Goal: Task Accomplishment & Management: Use online tool/utility

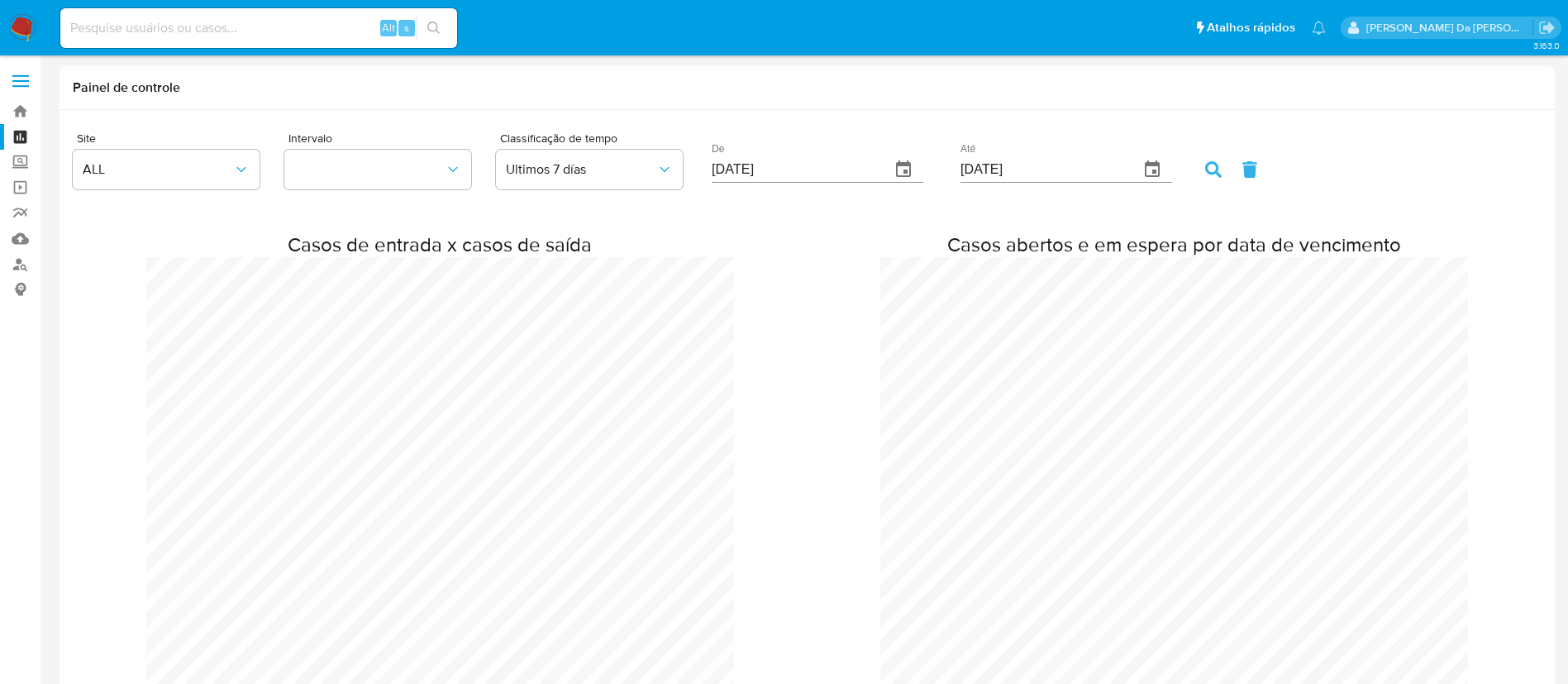
click at [25, 33] on img at bounding box center [22, 28] width 28 height 28
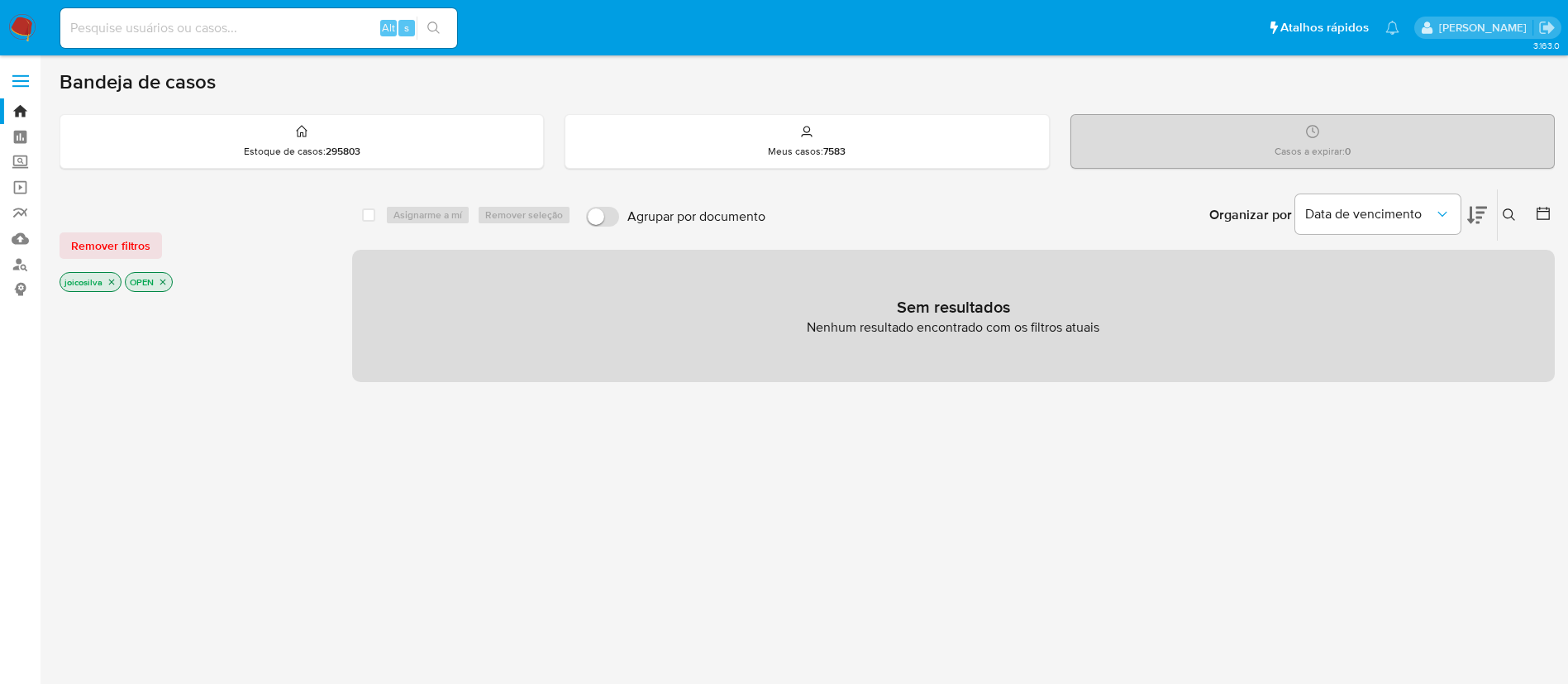
click at [14, 12] on nav "Pausado Ver notificaciones Alt s Atalhos rápidos Presiona las siguientes teclas…" at bounding box center [784, 27] width 1568 height 55
click at [28, 20] on img at bounding box center [22, 28] width 28 height 28
click at [21, 27] on img at bounding box center [22, 28] width 28 height 28
click at [290, 10] on div "Alt s" at bounding box center [259, 28] width 397 height 40
click at [292, 19] on input at bounding box center [259, 28] width 397 height 22
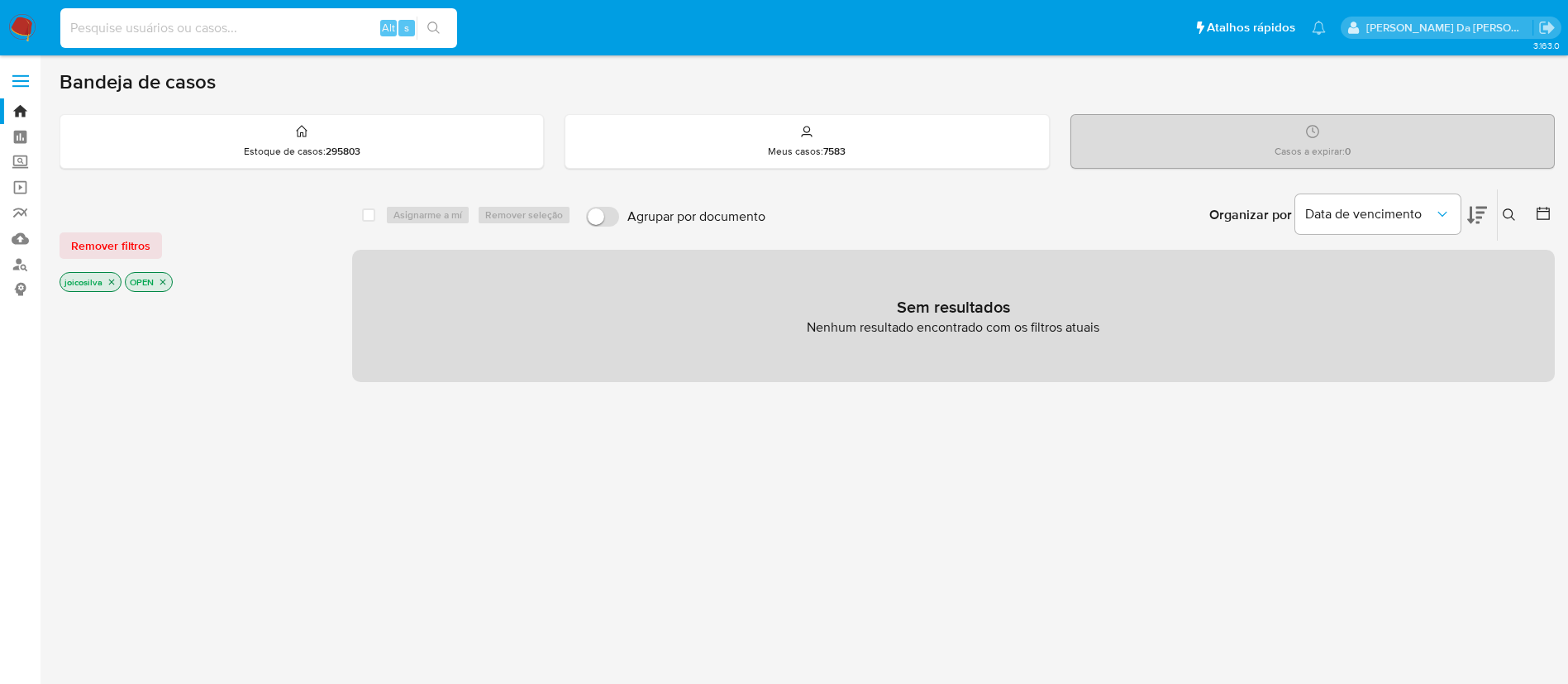
paste input "BvTEHMTJcNZlQi3xZQKCkmmk"
type input "BvTEHMTJcNZlQi3xZQKCkmmk"
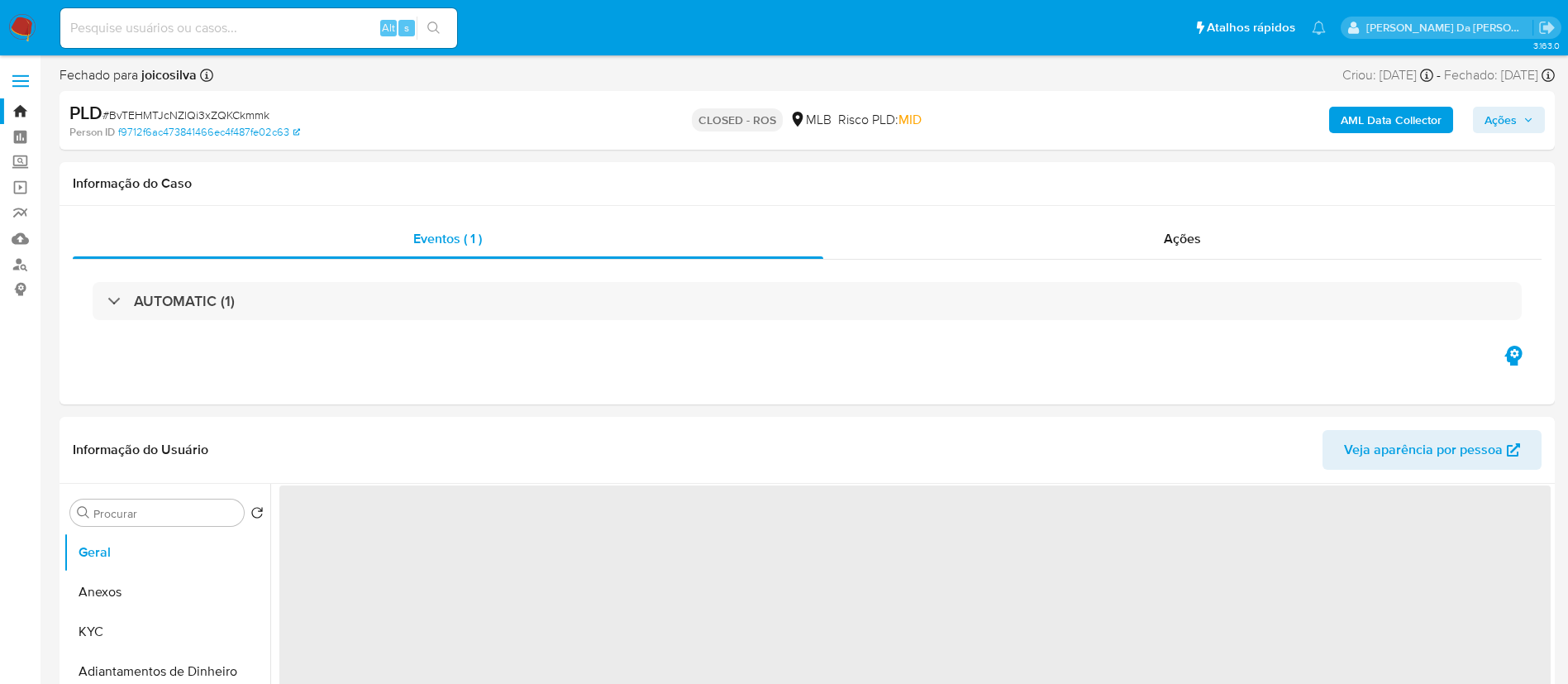
select select "10"
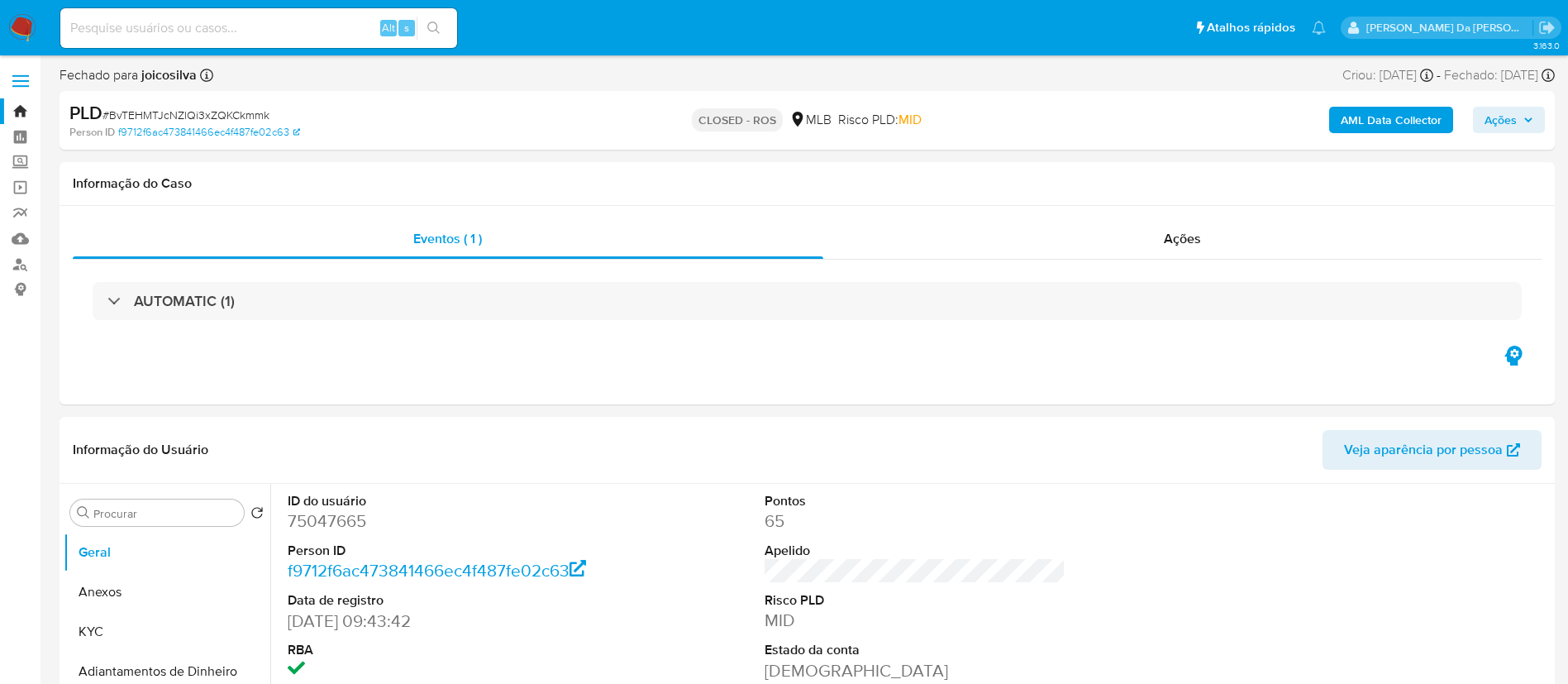
click at [248, 119] on span "# BvTEHMTJcNZlQi3xZQKCkmmk" at bounding box center [186, 115] width 167 height 17
copy span "BvTEHMTJcNZlQi3xZQKCkmmk"
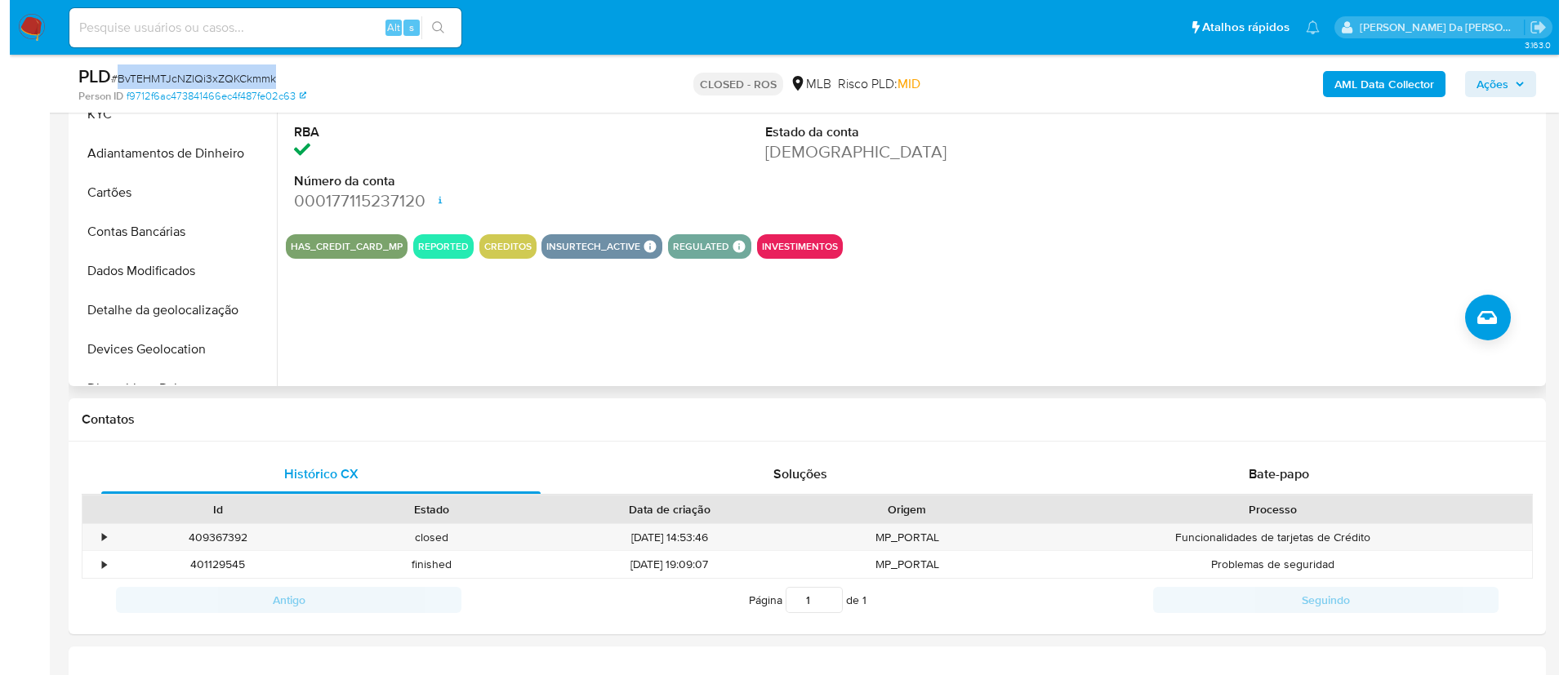
scroll to position [490, 0]
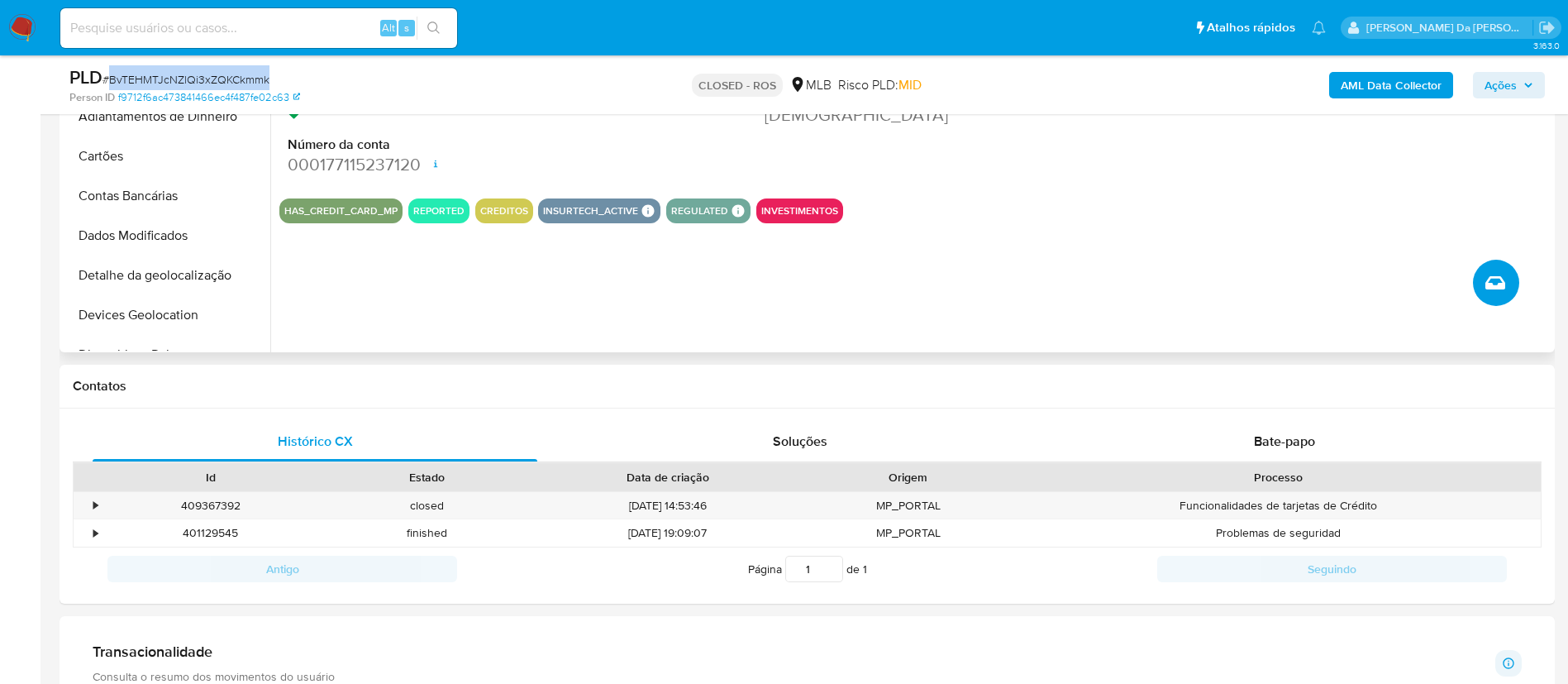
click at [1503, 281] on icon "Criar caso manual" at bounding box center [1495, 283] width 20 height 20
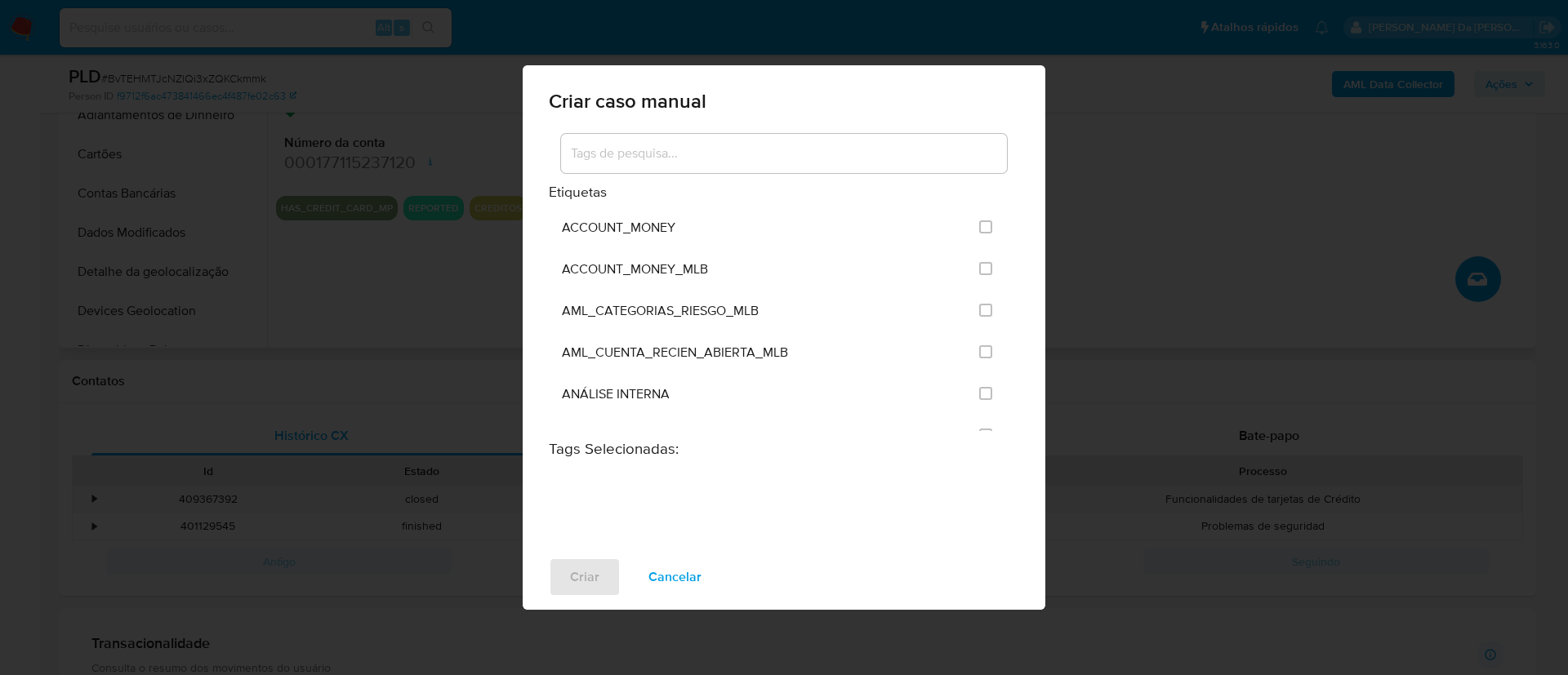
click at [740, 160] on input at bounding box center [784, 153] width 446 height 21
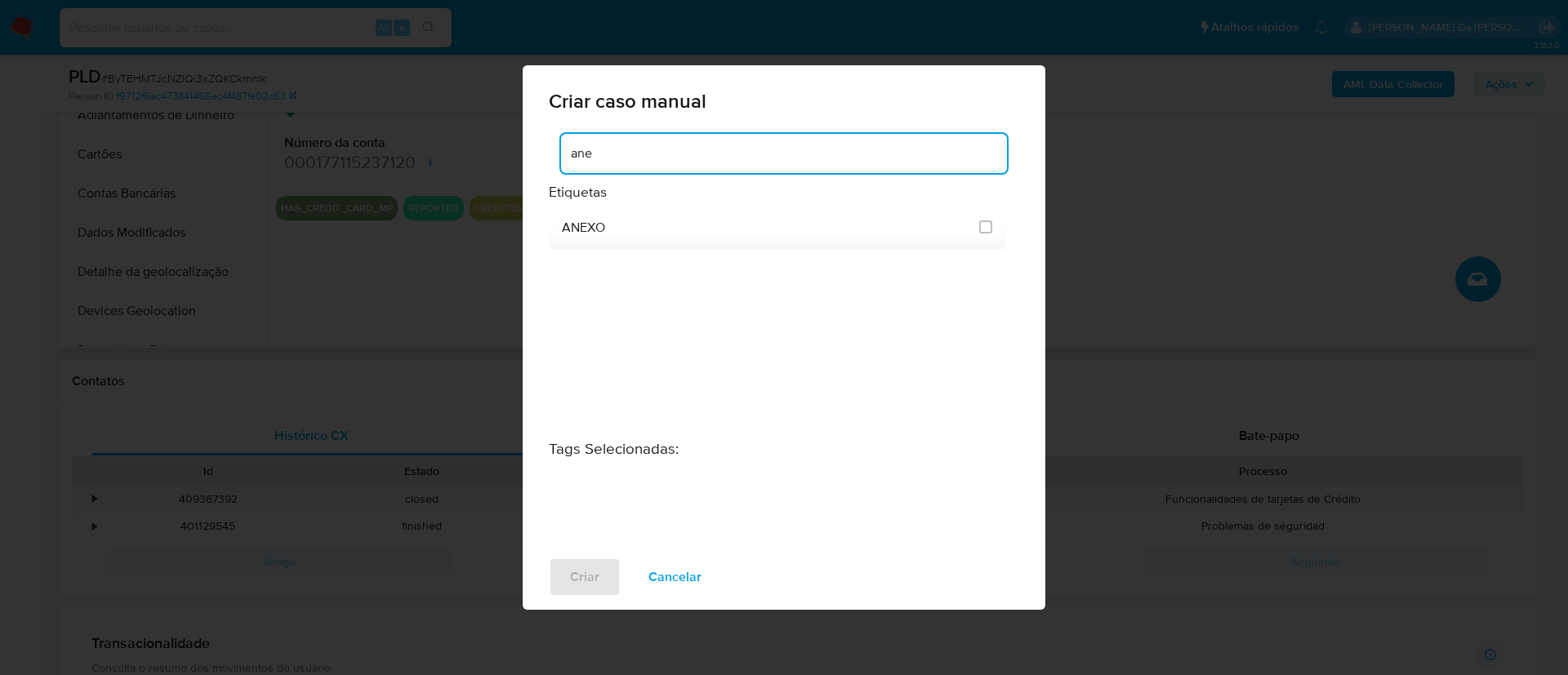
type input "anexo"
click at [991, 230] on input "3317" at bounding box center [986, 227] width 13 height 13
checkbox input "true"
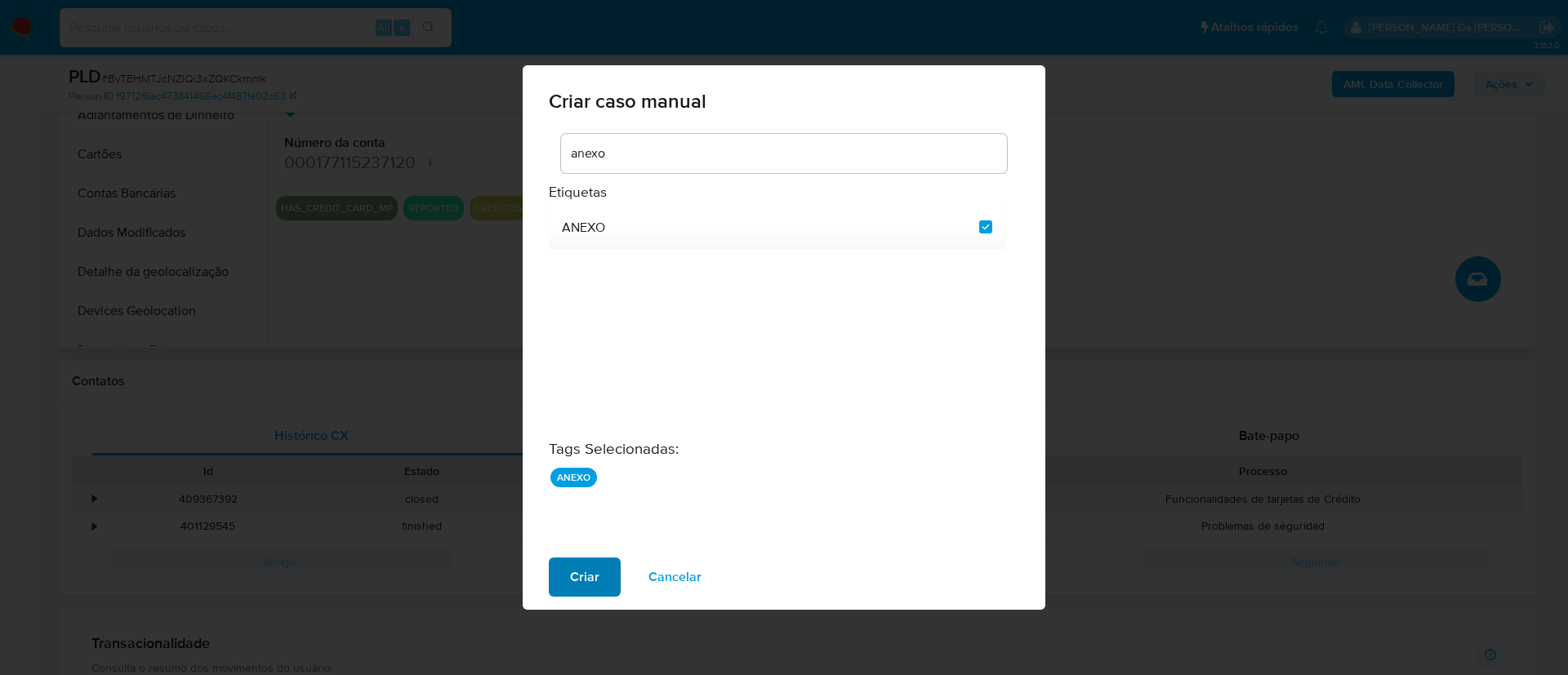
click at [570, 581] on span "Criar" at bounding box center [585, 577] width 29 height 36
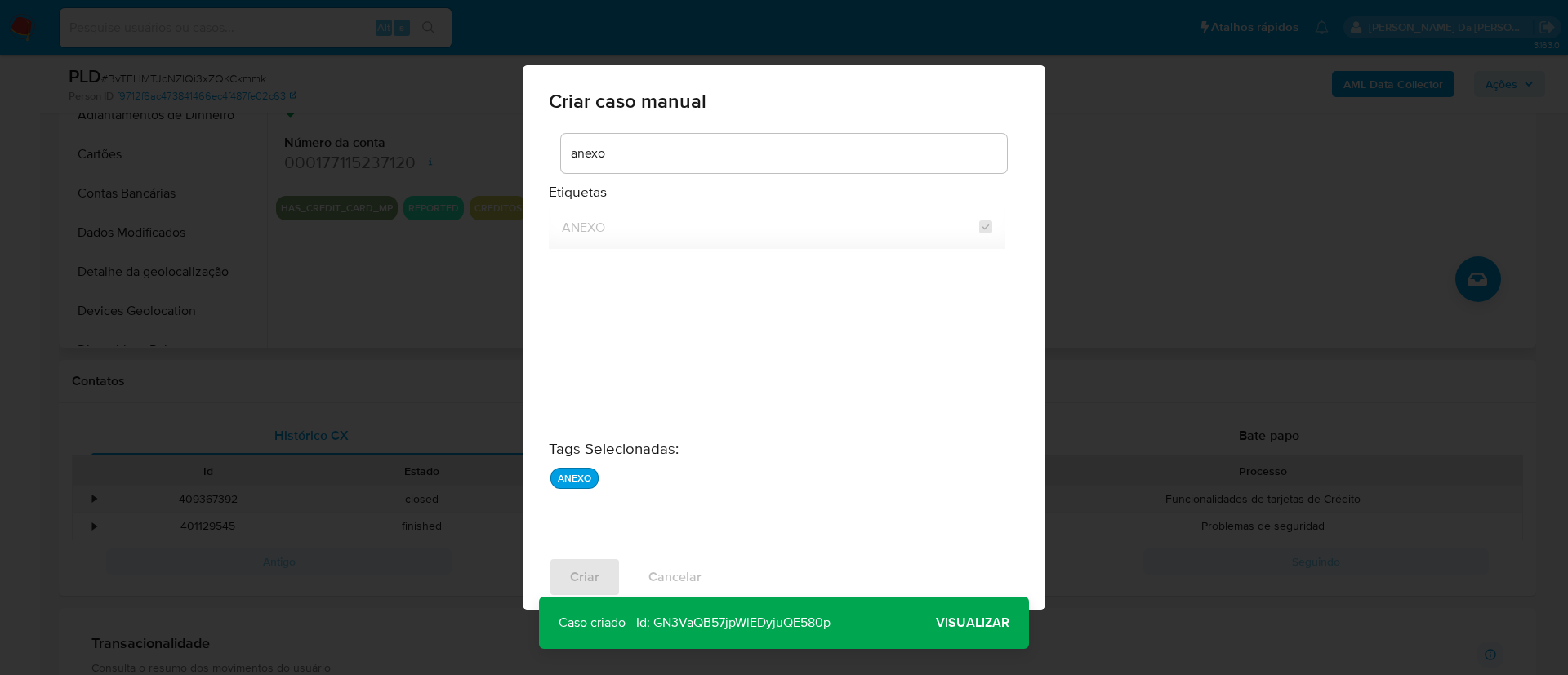
click at [960, 623] on span "Visualizar" at bounding box center [973, 623] width 74 height 0
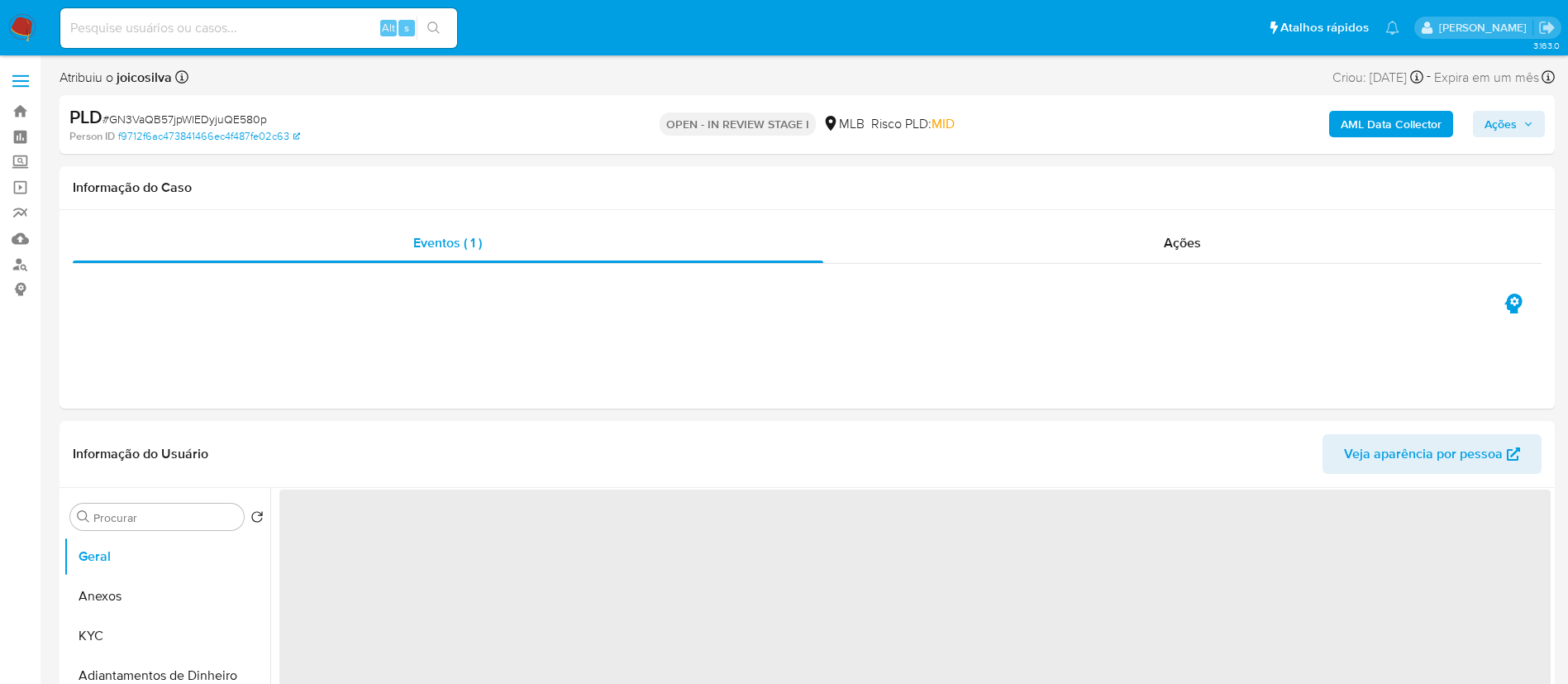
click at [242, 122] on span "# GN3VaQB57jpWlEDyjuQE580p" at bounding box center [184, 119] width 164 height 17
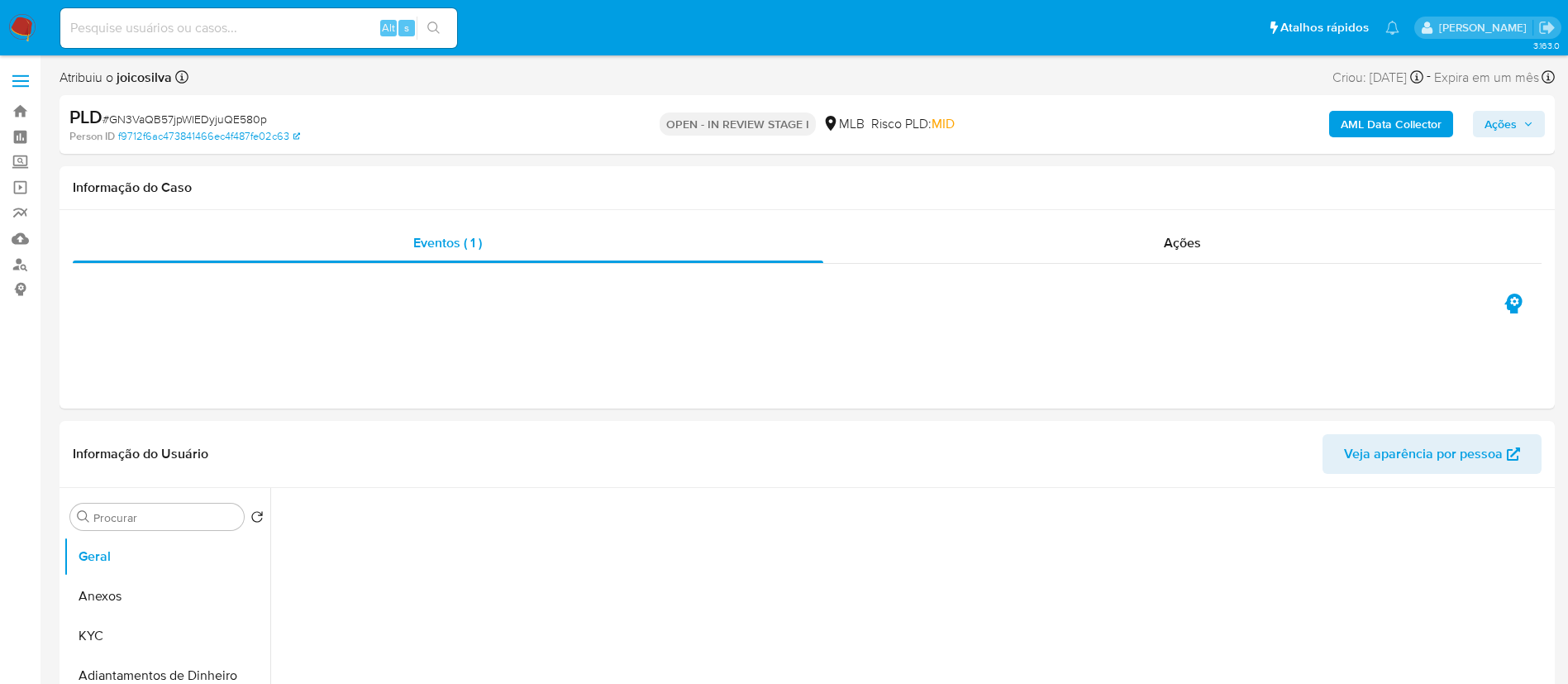
click at [242, 122] on span "# GN3VaQB57jpWlEDyjuQE580p" at bounding box center [184, 119] width 164 height 17
select select "10"
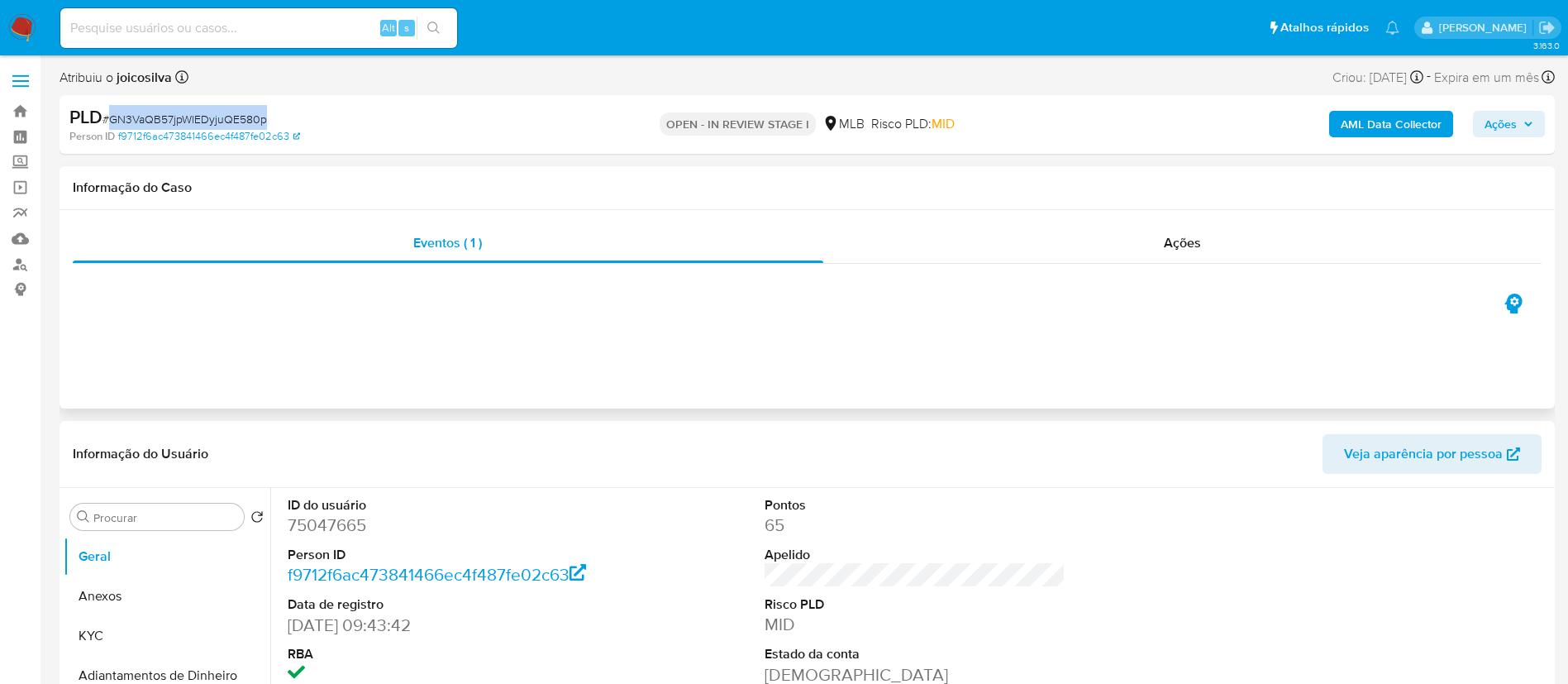
copy span "GN3VaQB57jpWlEDyjuQE580p"
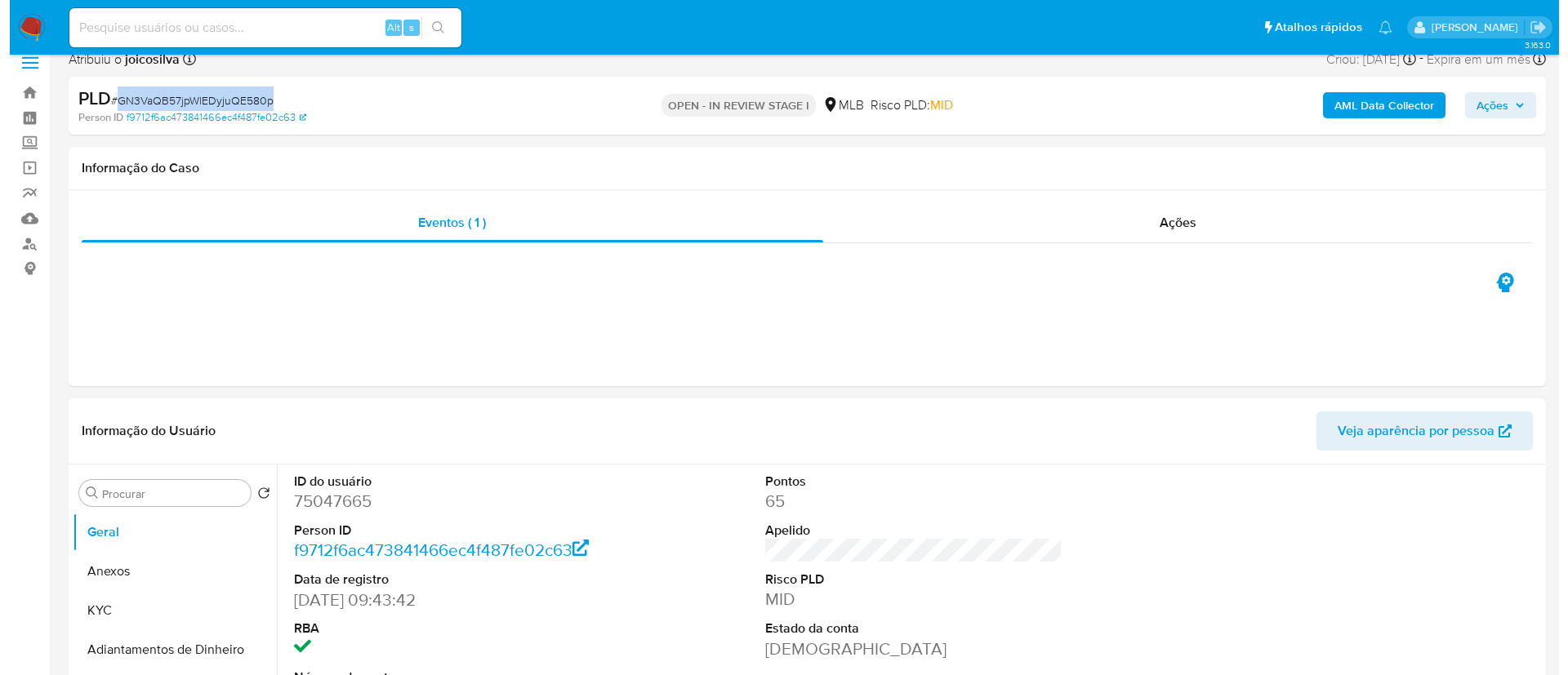
scroll to position [122, 0]
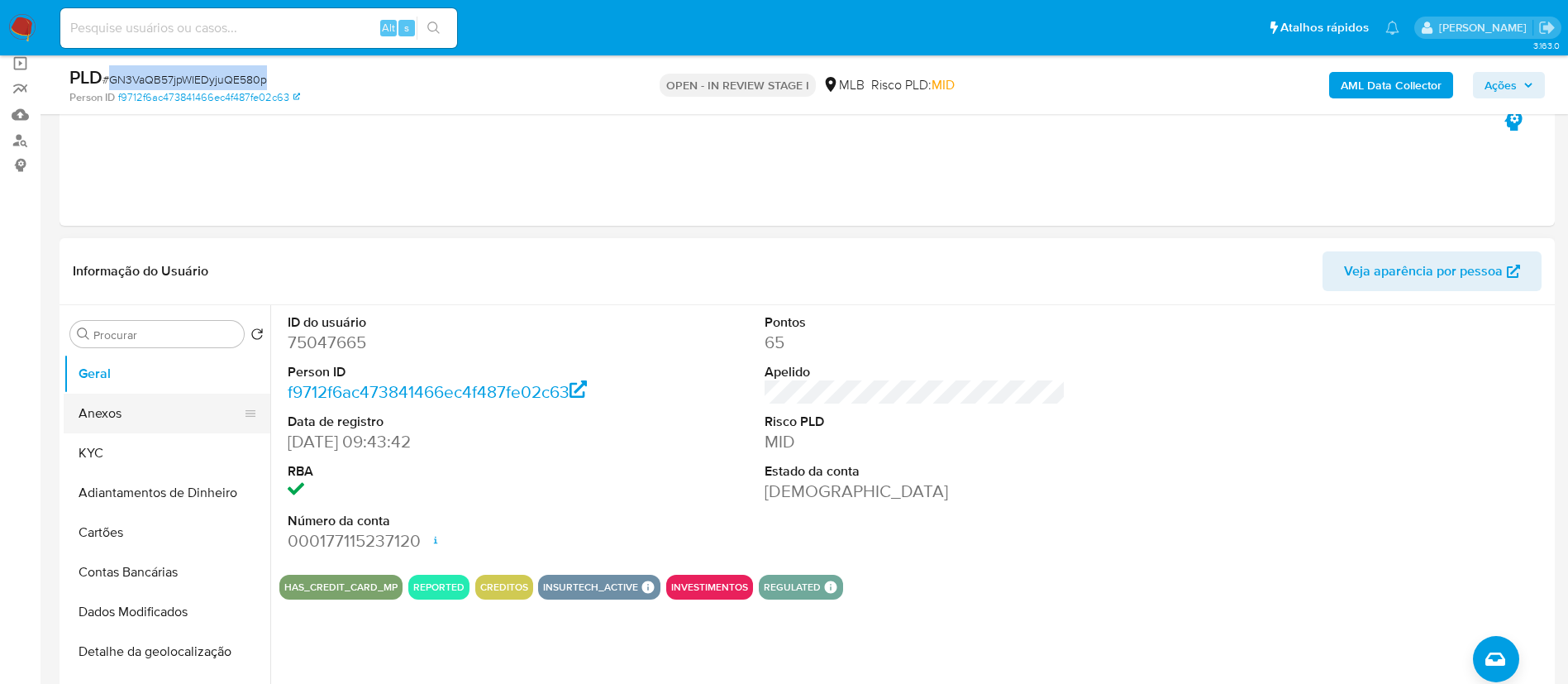
click at [119, 414] on button "Anexos" at bounding box center [160, 414] width 193 height 40
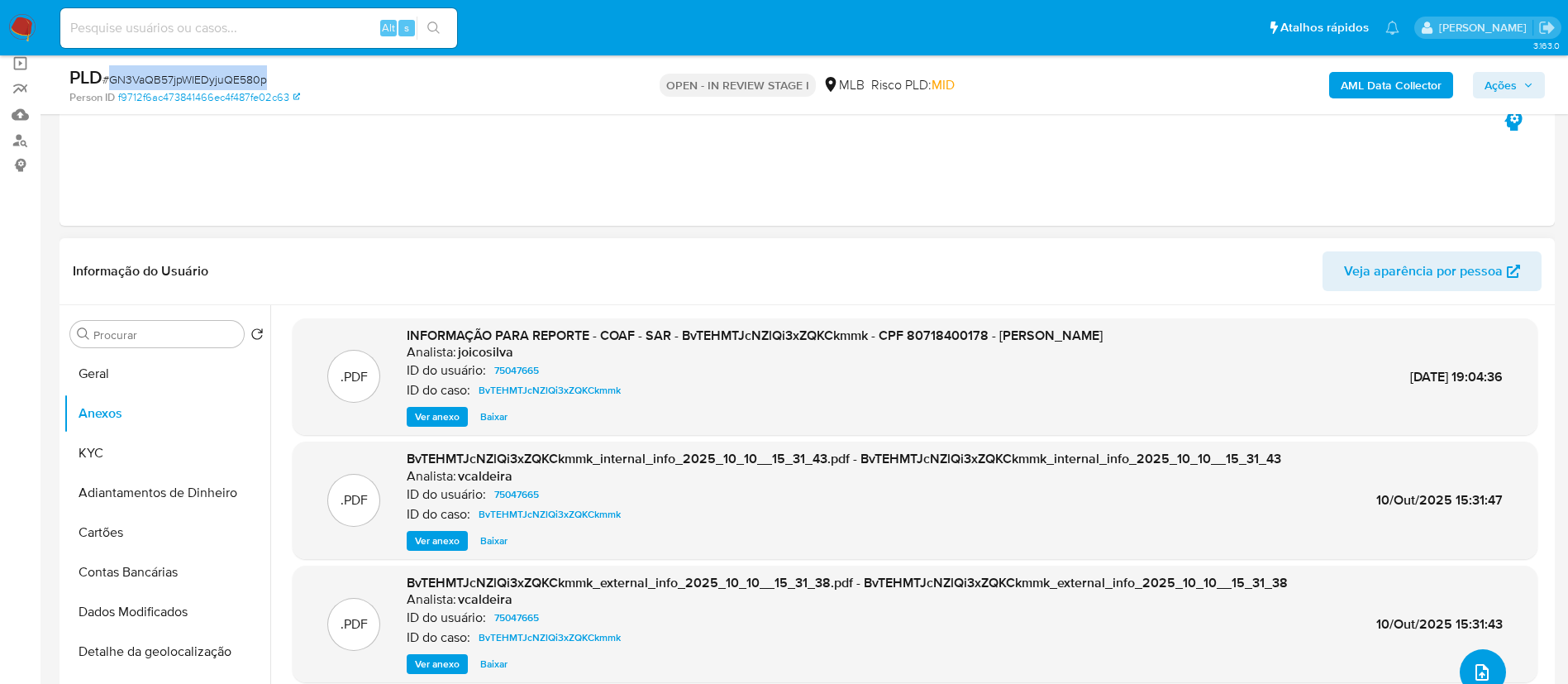
click at [1481, 662] on span "upload-file" at bounding box center [1482, 672] width 20 height 20
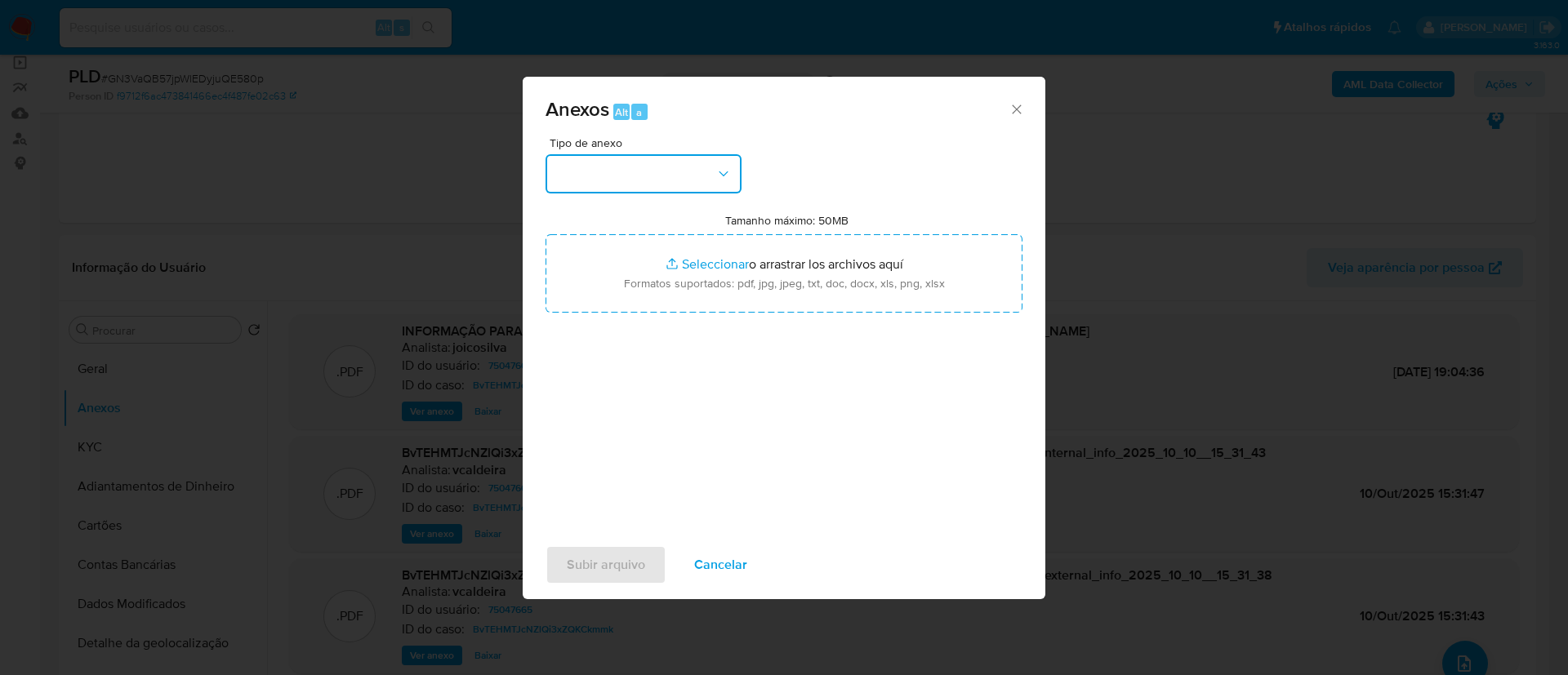
click at [697, 179] on button "button" at bounding box center [644, 174] width 196 height 39
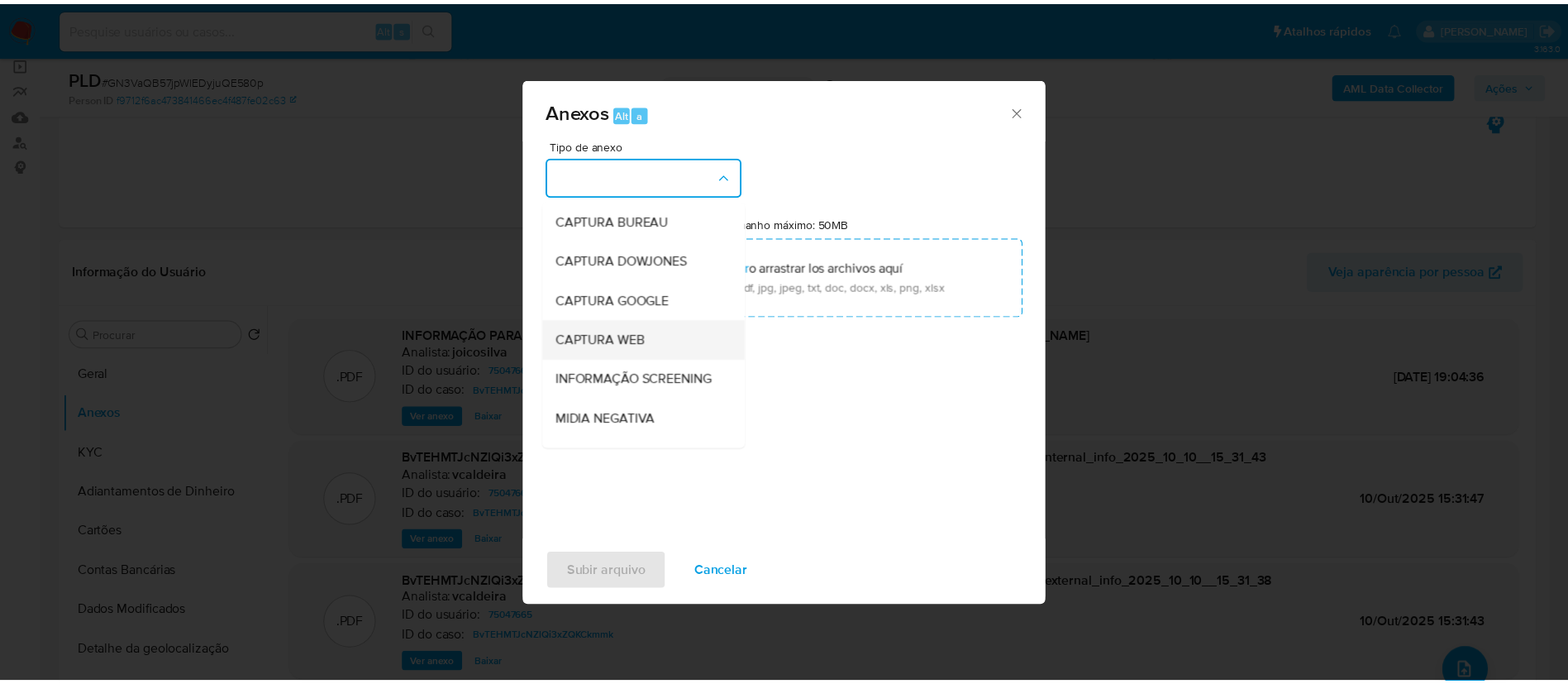
scroll to position [255, 0]
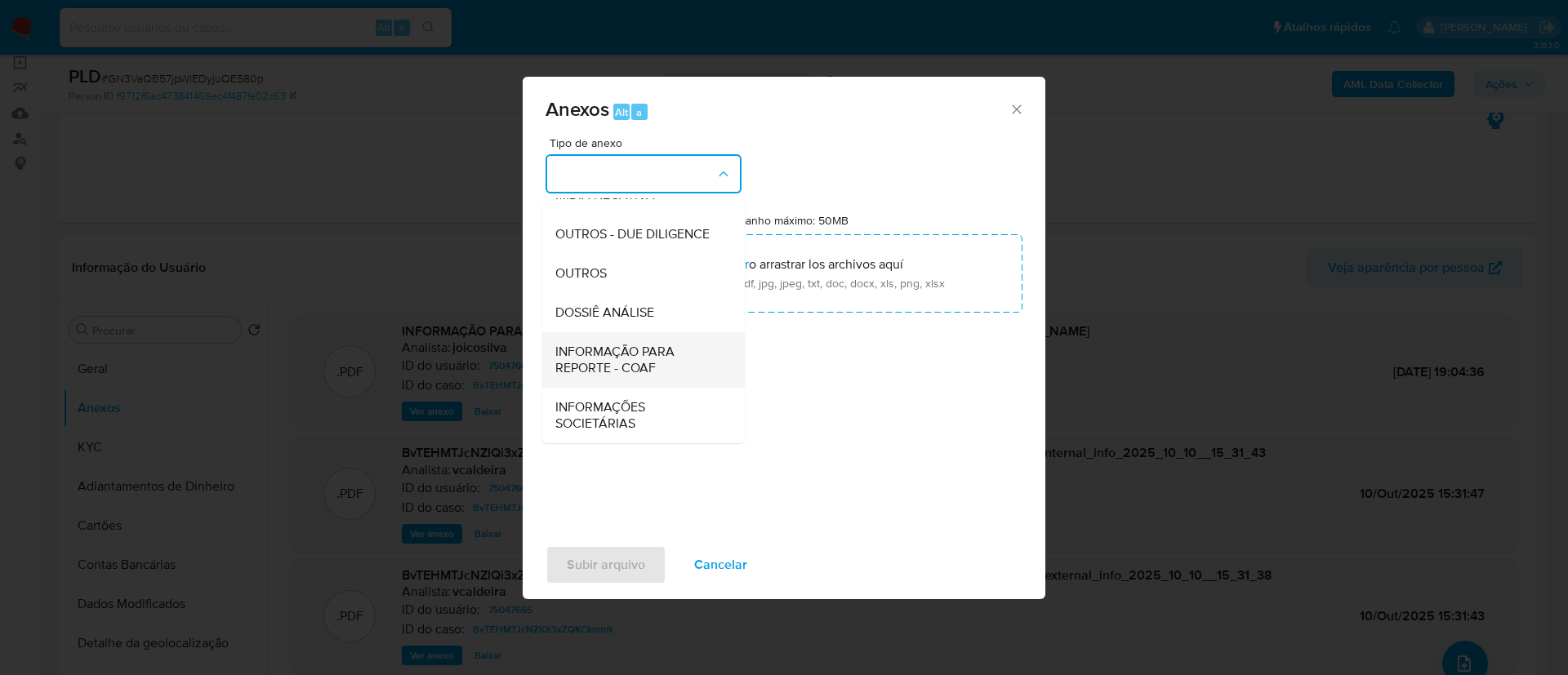
click at [661, 364] on span "INFORMAÇÃO PARA REPORTE - COAF" at bounding box center [639, 360] width 167 height 33
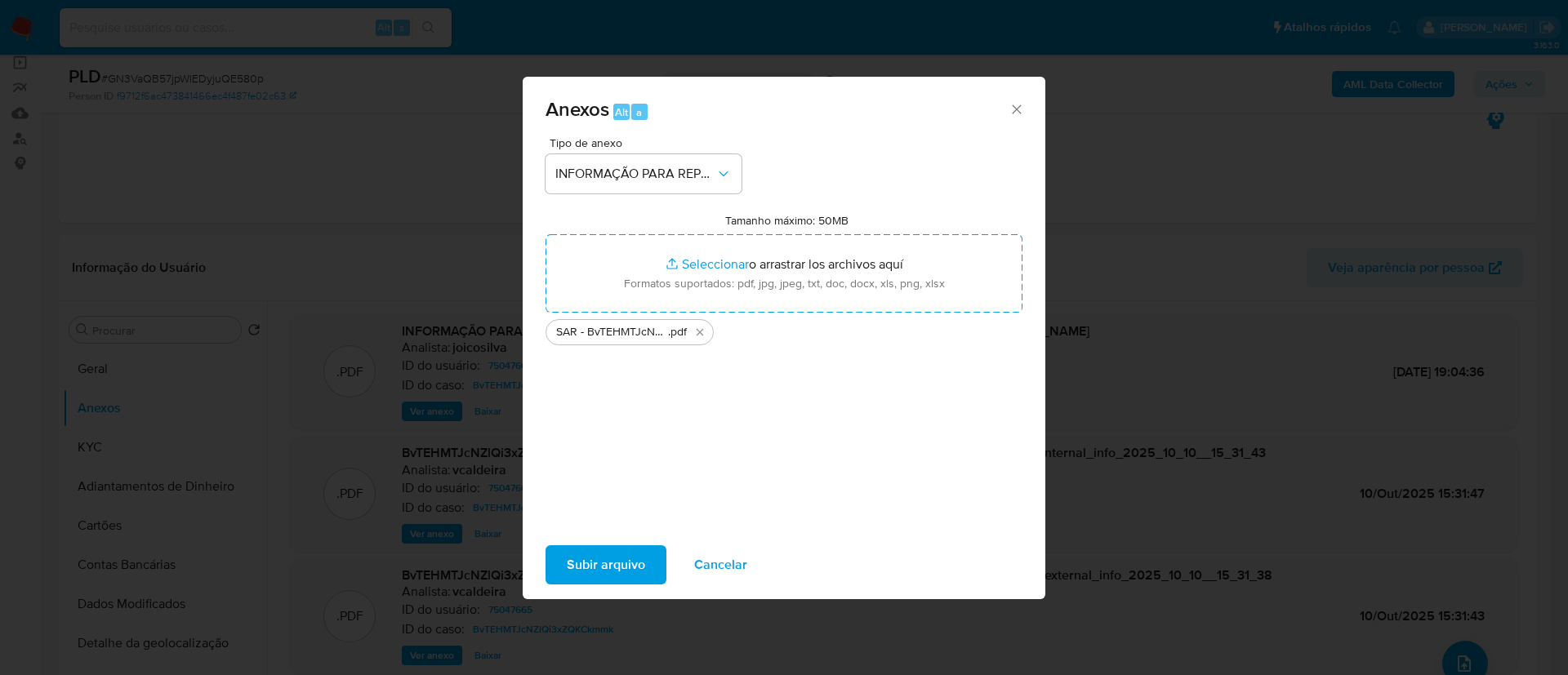
click at [627, 571] on span "Subir arquivo" at bounding box center [606, 565] width 78 height 36
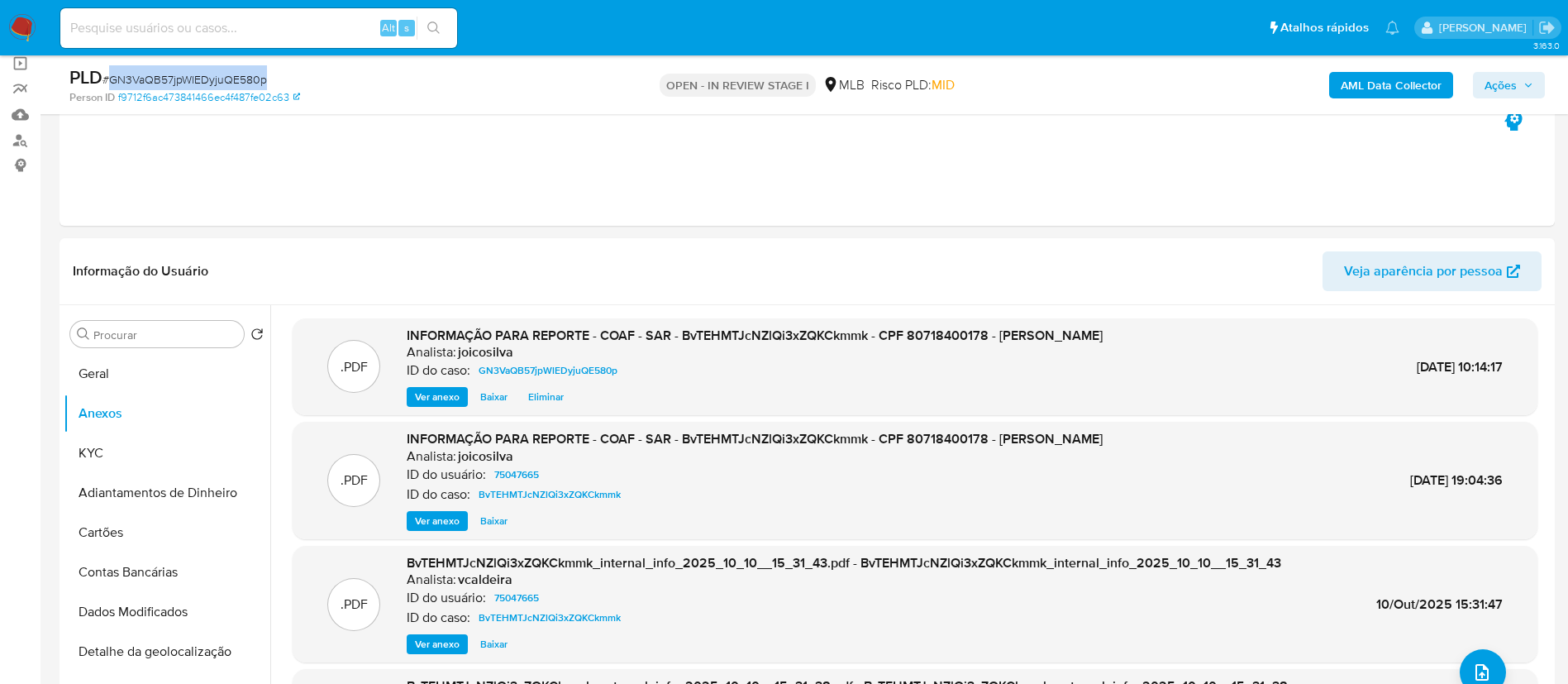
click at [1513, 84] on span "Ações" at bounding box center [1500, 85] width 32 height 26
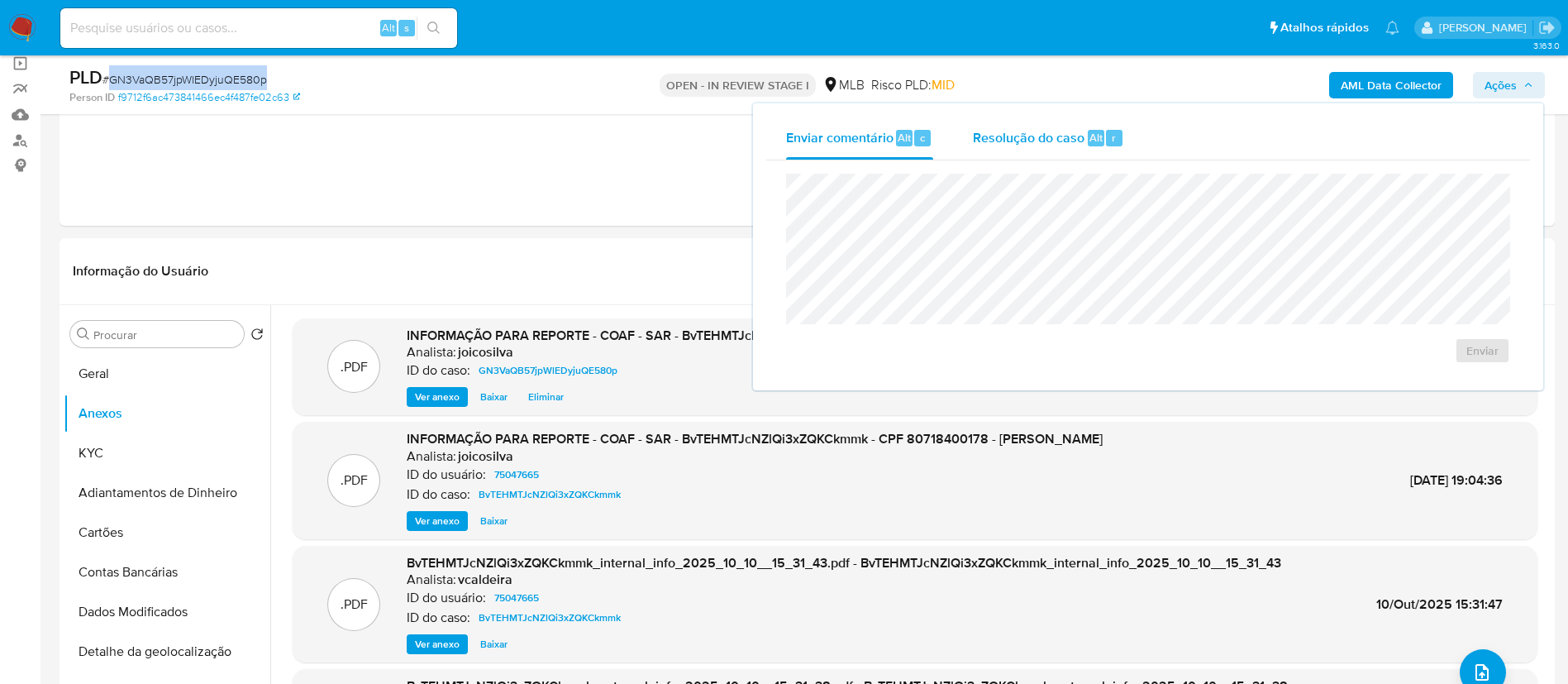
click at [980, 131] on span "Resolução do caso" at bounding box center [1028, 136] width 112 height 19
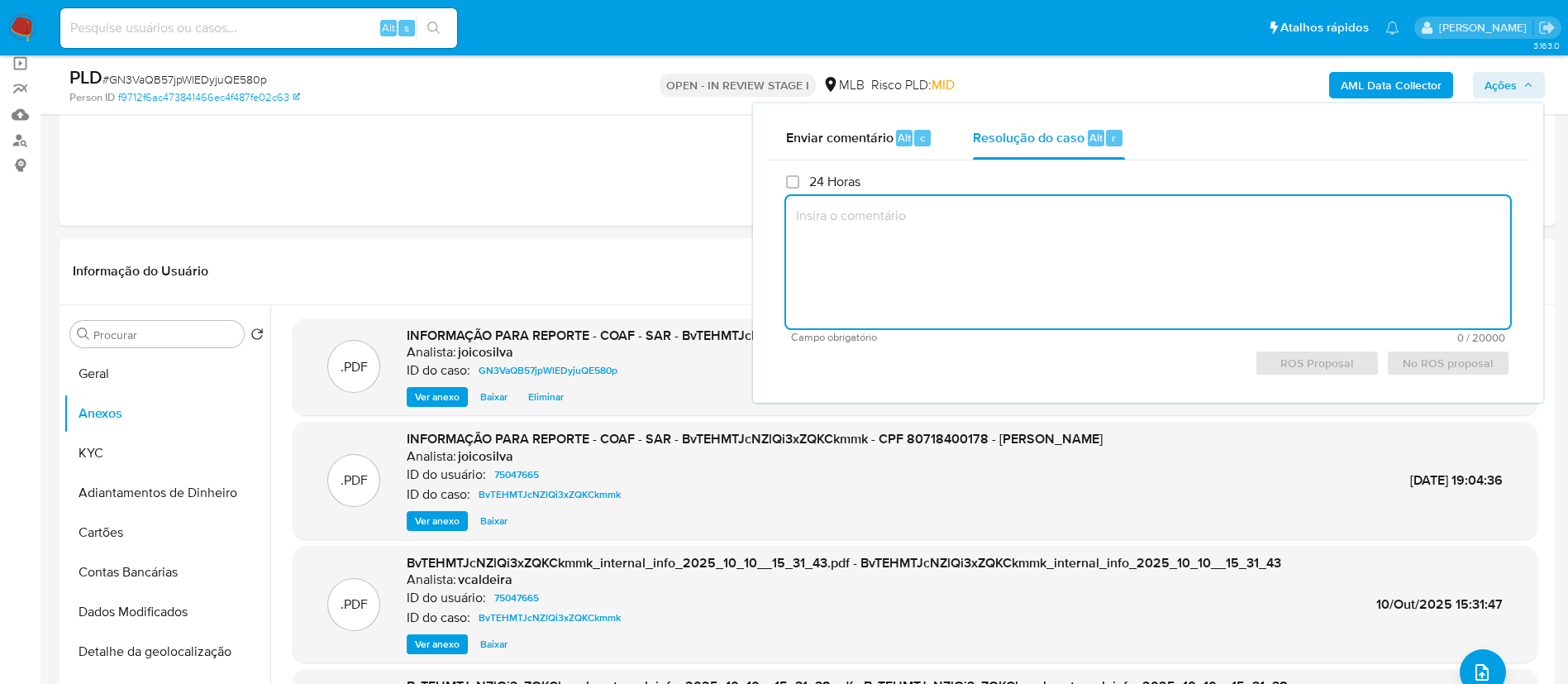
drag, startPoint x: 946, startPoint y: 266, endPoint x: 949, endPoint y: 253, distance: 13.3
click at [952, 266] on textarea at bounding box center [1148, 262] width 724 height 132
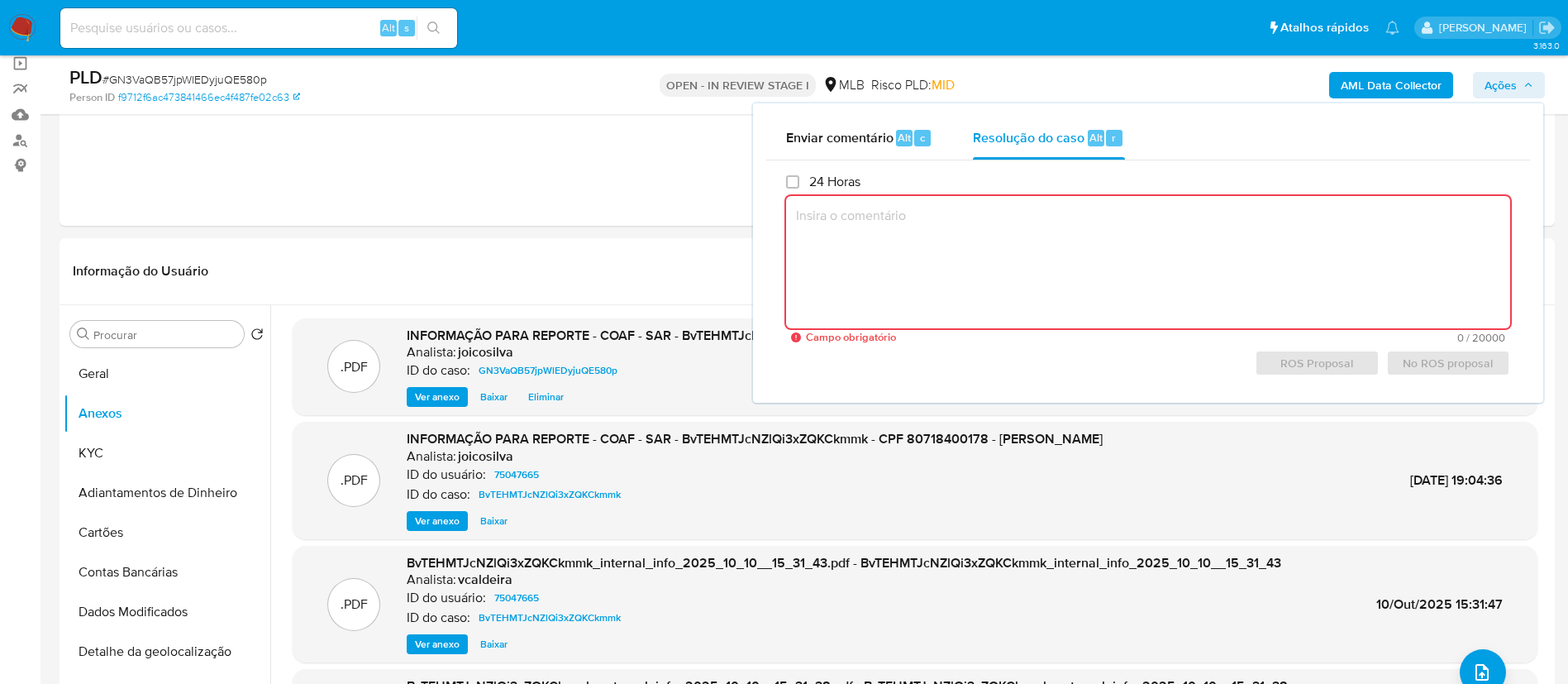
click at [923, 253] on textarea at bounding box center [1148, 262] width 724 height 132
paste textarea "Caso aberto para incluir um PDF com os dados Atualizados do SAR. Caso vinculado…"
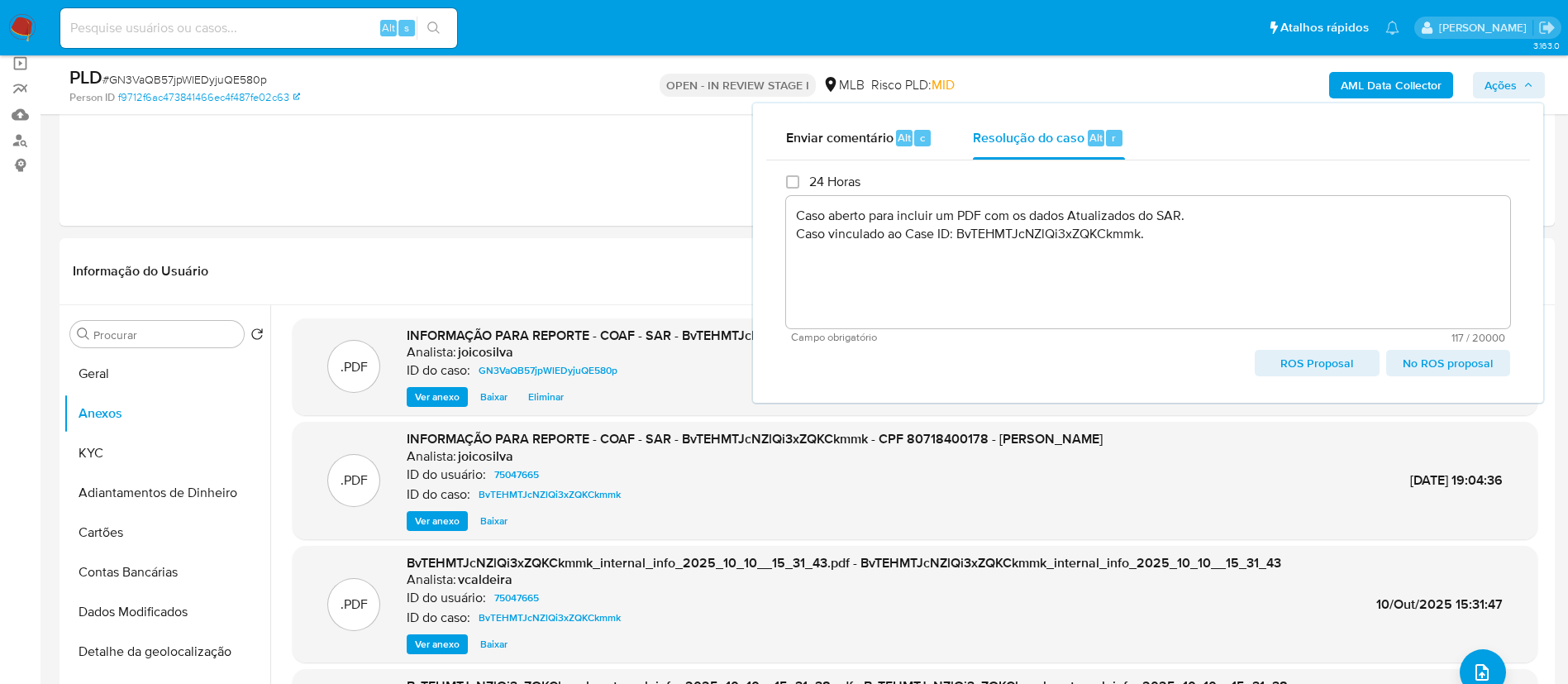
click at [1452, 366] on span "No ROS proposal" at bounding box center [1448, 363] width 101 height 23
type textarea "Caso aberto para incluir um PDF com os dados Atualizados do SAR. Caso vinculado…"
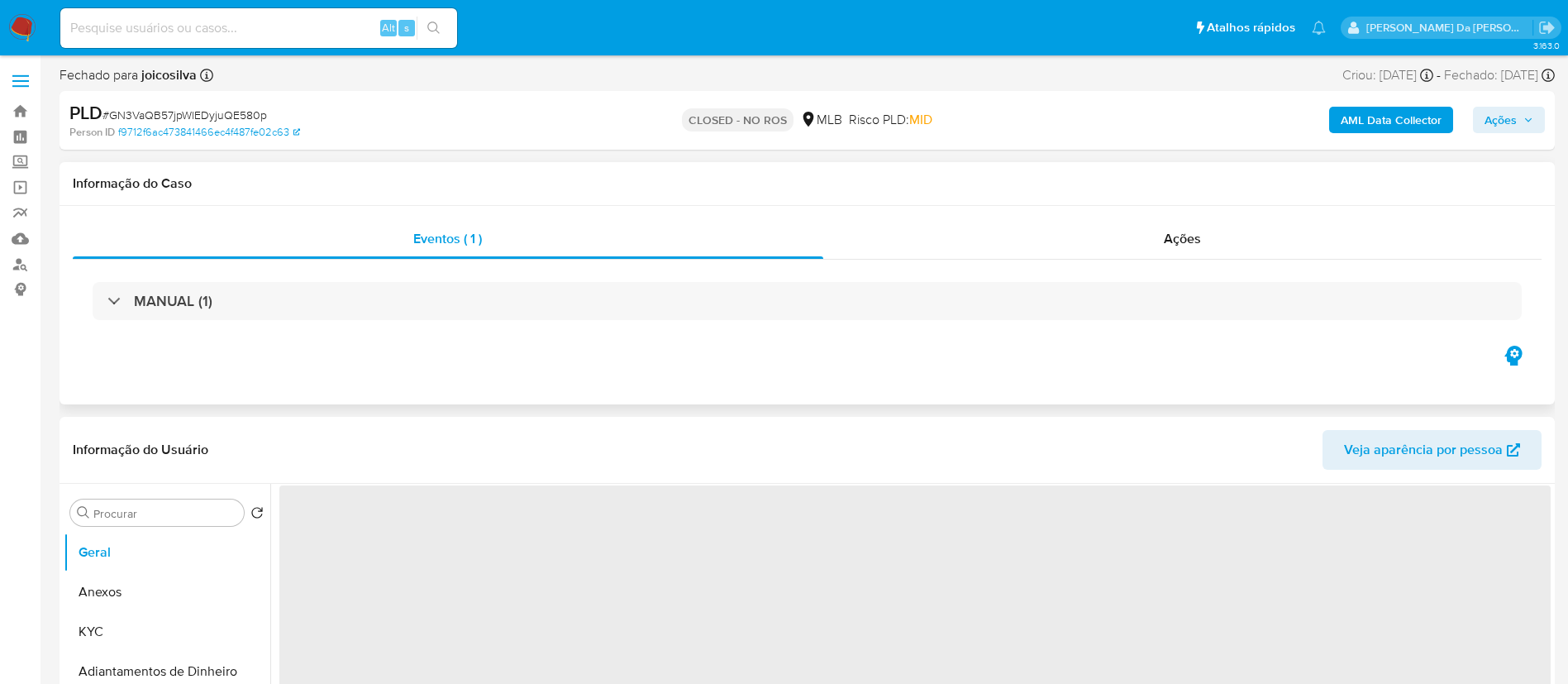
select select "10"
